Goal: Task Accomplishment & Management: Use online tool/utility

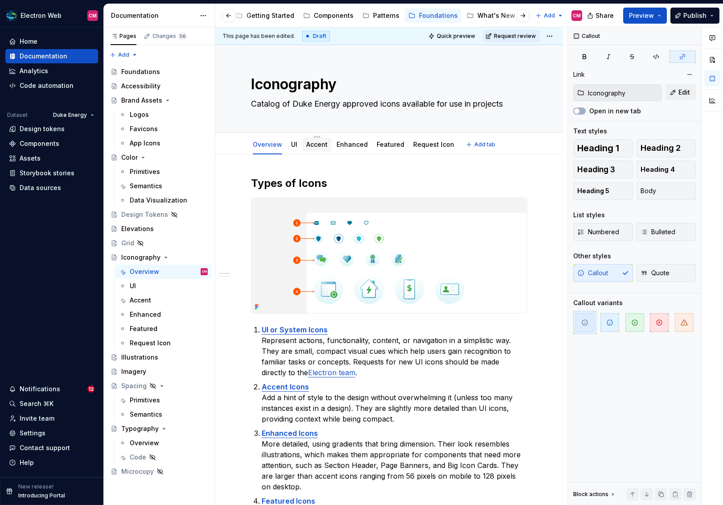
click at [312, 145] on link "Accent" at bounding box center [316, 144] width 21 height 8
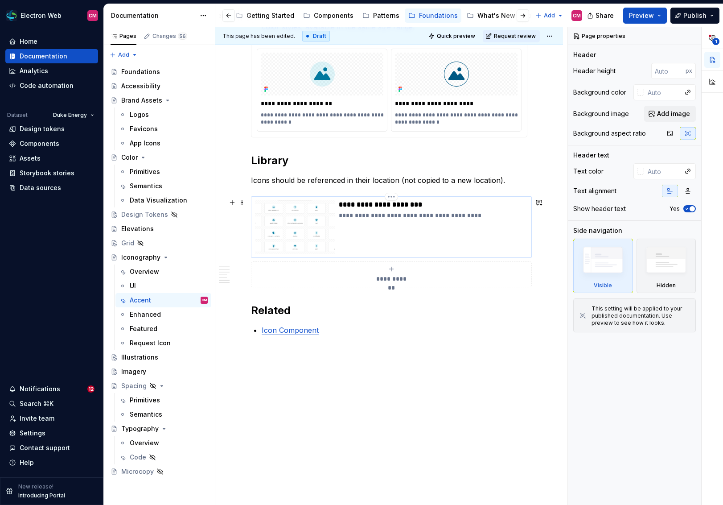
scroll to position [830, 0]
click at [408, 232] on div "**********" at bounding box center [433, 227] width 189 height 54
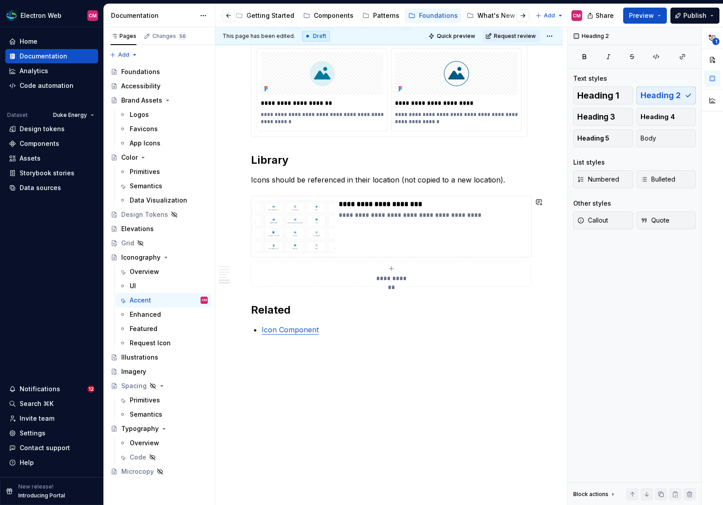
click at [503, 176] on p "Icons should be referenced in their location (not copied to a new location)." at bounding box center [389, 179] width 277 height 11
click at [462, 185] on p "Icons should be referenced in their location (not copied to a new location)." at bounding box center [389, 179] width 277 height 11
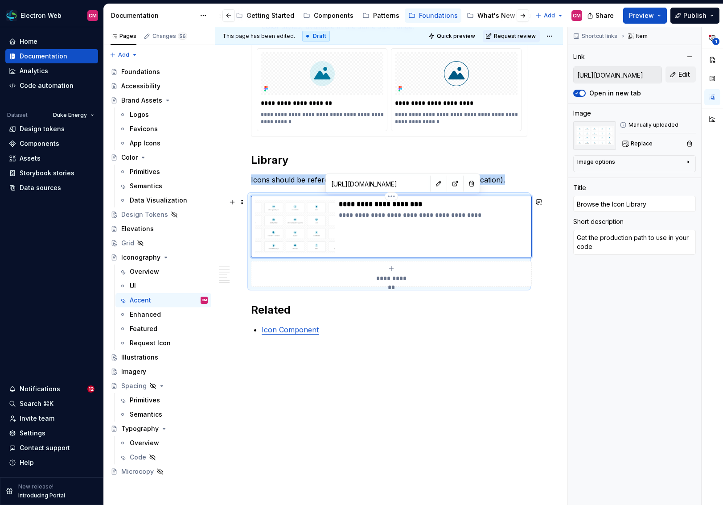
click at [282, 207] on img at bounding box center [295, 227] width 80 height 54
click at [285, 184] on p "Icons should be referenced in their location (not copied to a new location)." at bounding box center [389, 179] width 277 height 11
click at [355, 227] on div "**********" at bounding box center [433, 227] width 189 height 54
click at [449, 183] on button "button" at bounding box center [455, 184] width 12 height 12
click at [149, 267] on div "Overview" at bounding box center [144, 271] width 29 height 9
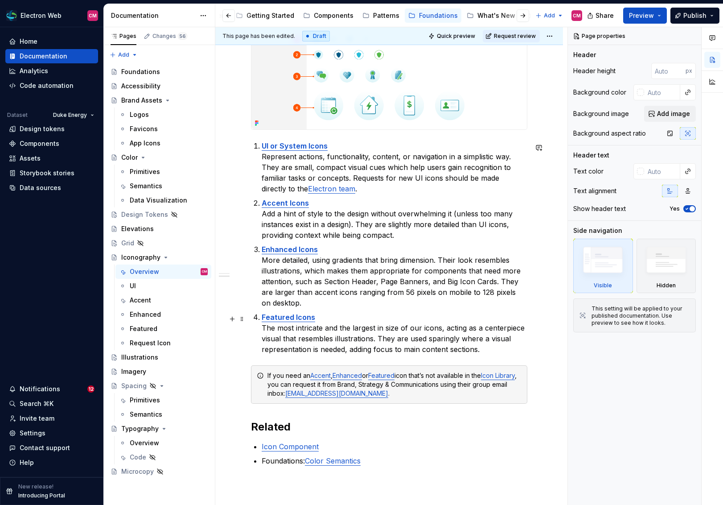
scroll to position [188, 0]
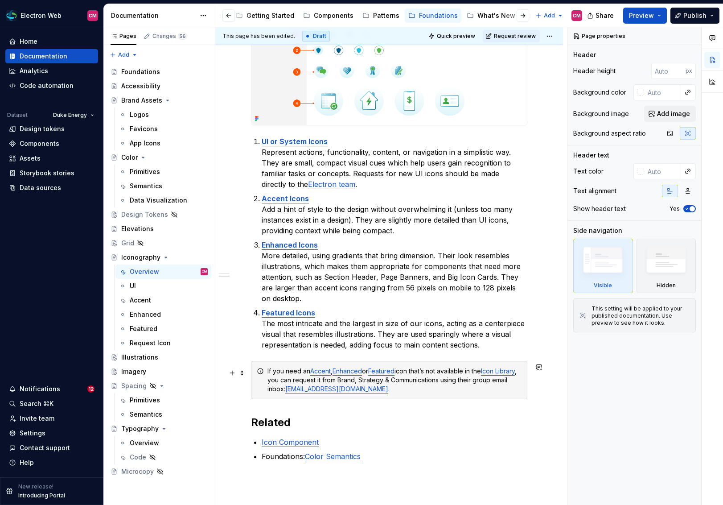
type textarea "*"
click at [492, 372] on link "Icon Library" at bounding box center [498, 371] width 34 height 8
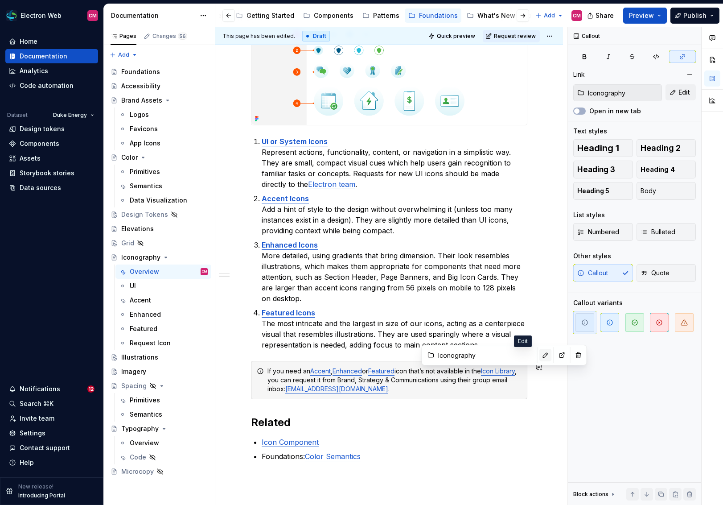
click at [540, 358] on button "button" at bounding box center [546, 355] width 12 height 12
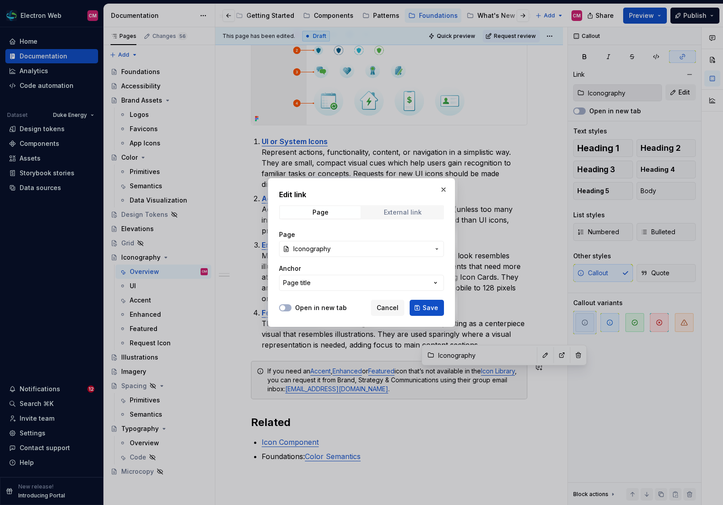
click at [393, 210] on div "External link" at bounding box center [403, 212] width 38 height 7
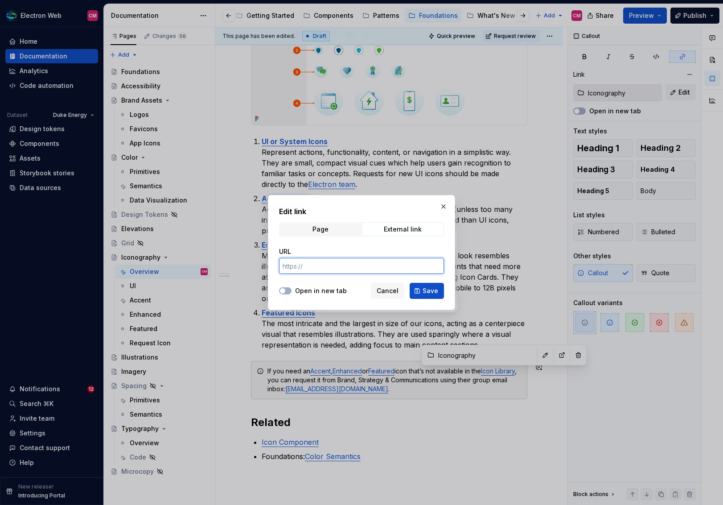
click at [328, 259] on input "URL" at bounding box center [361, 266] width 165 height 16
paste input "[URL][DOMAIN_NAME]"
type input "[URL][DOMAIN_NAME]"
click at [289, 291] on button "Open in new tab" at bounding box center [285, 290] width 12 height 7
click at [432, 290] on span "Save" at bounding box center [431, 290] width 16 height 9
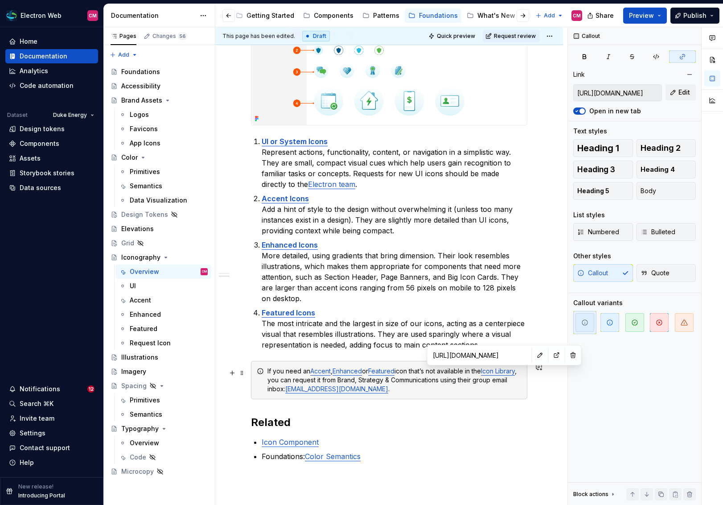
click at [445, 385] on div "If you need an Accent , Enhanced or Featured icon that’s not available in the I…" at bounding box center [395, 380] width 254 height 27
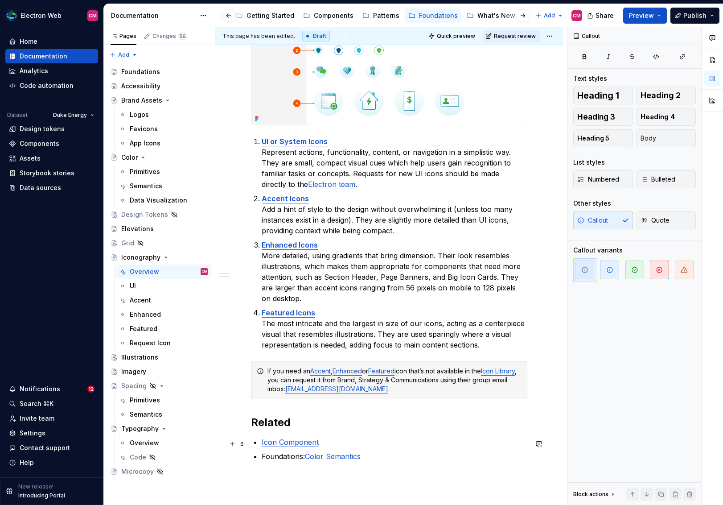
click at [303, 447] on p "Icon Component" at bounding box center [395, 442] width 266 height 11
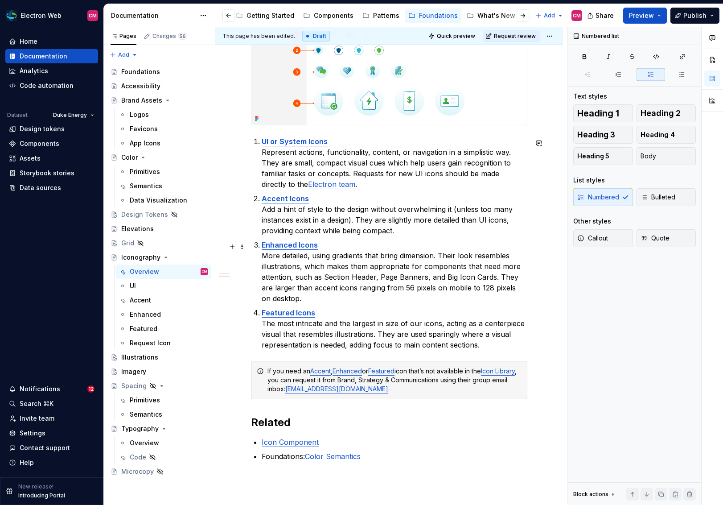
click at [430, 303] on p "Enhanced Icons More detailed, using gradients that bring dimension. Their look …" at bounding box center [395, 272] width 266 height 64
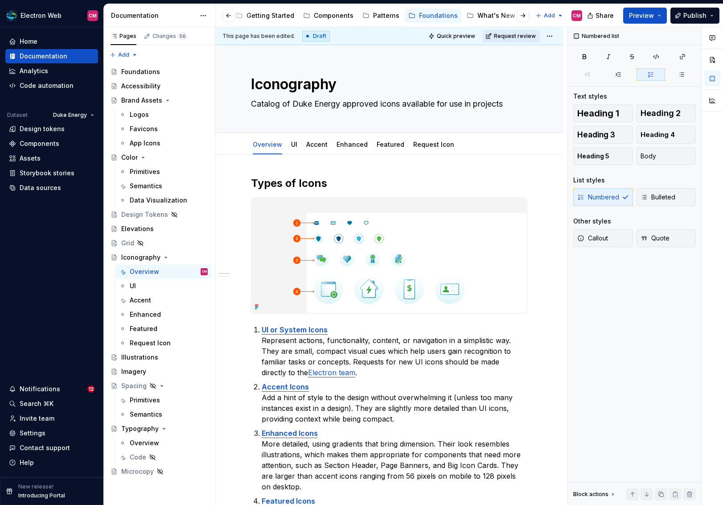
click at [515, 39] on button "Request review" at bounding box center [511, 36] width 57 height 12
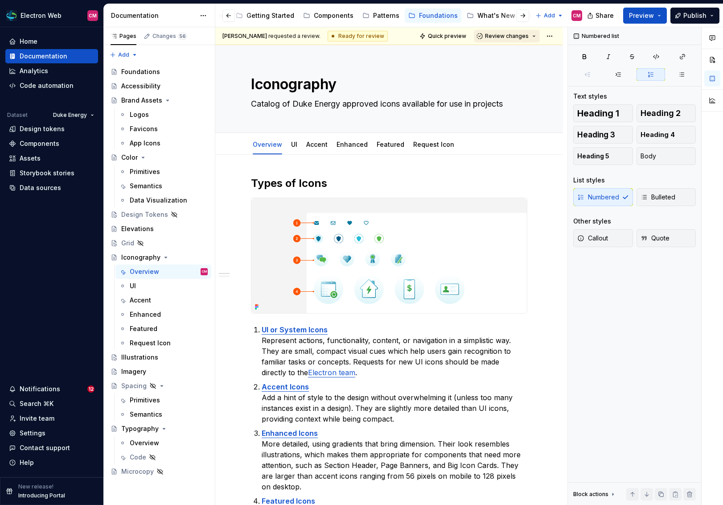
click at [515, 38] on span "Review changes" at bounding box center [507, 36] width 44 height 7
click at [512, 54] on div "Approve" at bounding box center [536, 53] width 78 height 9
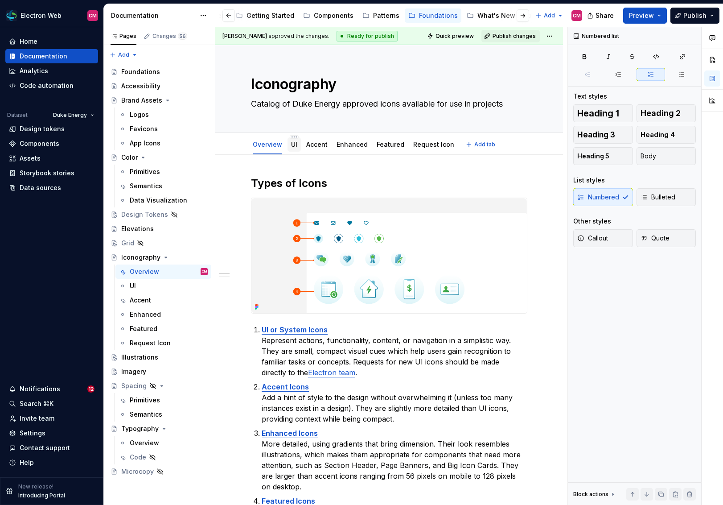
click at [297, 148] on div "UI" at bounding box center [294, 144] width 13 height 14
click at [294, 147] on link "UI" at bounding box center [294, 144] width 6 height 8
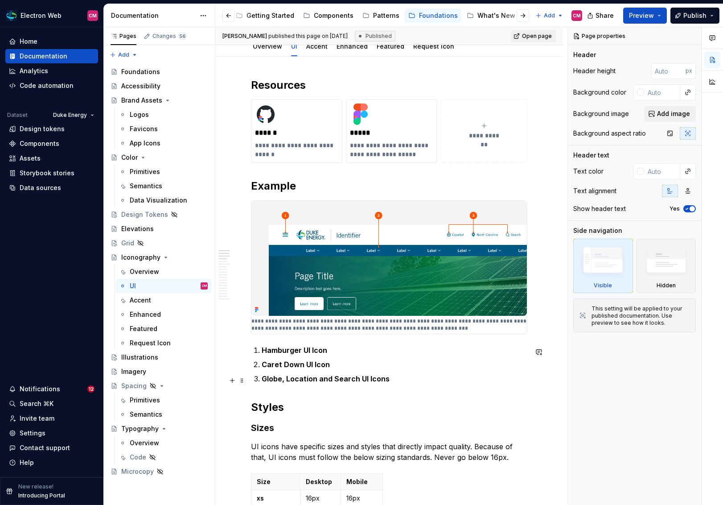
scroll to position [102, 0]
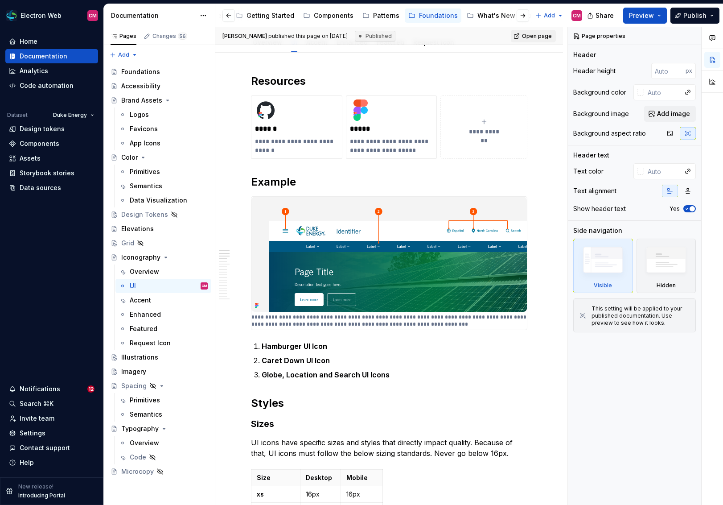
type textarea "*"
